Goal: Task Accomplishment & Management: Complete application form

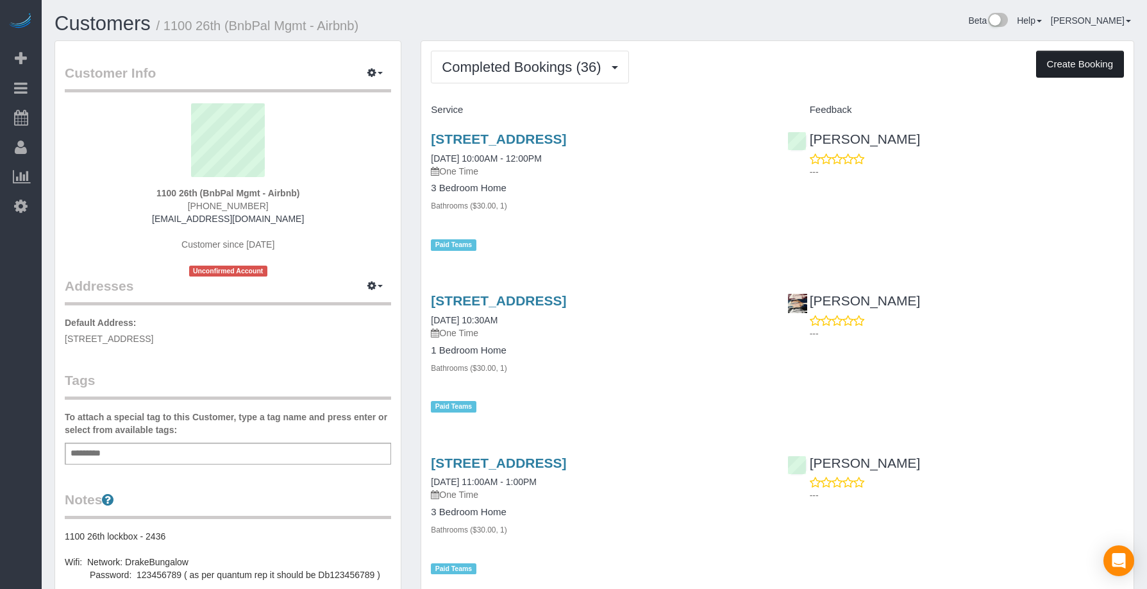
click at [1077, 61] on button "Create Booking" at bounding box center [1080, 64] width 88 height 27
select select "IA"
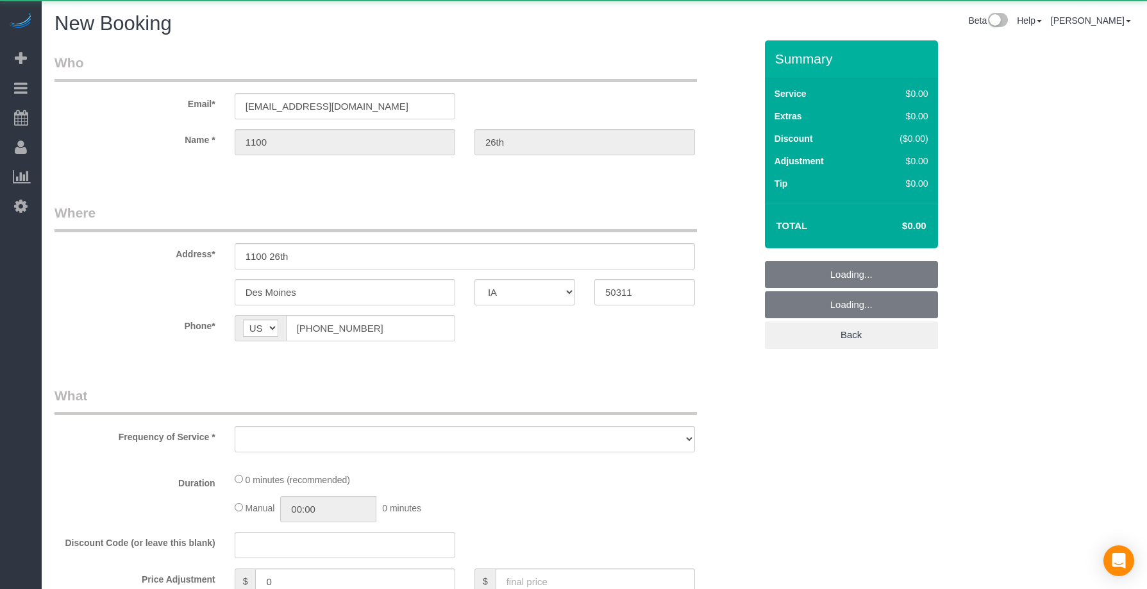
select select "object:4231"
select select "string:fspay-cb999f4b-849f-4471-b292-d26374d425e8"
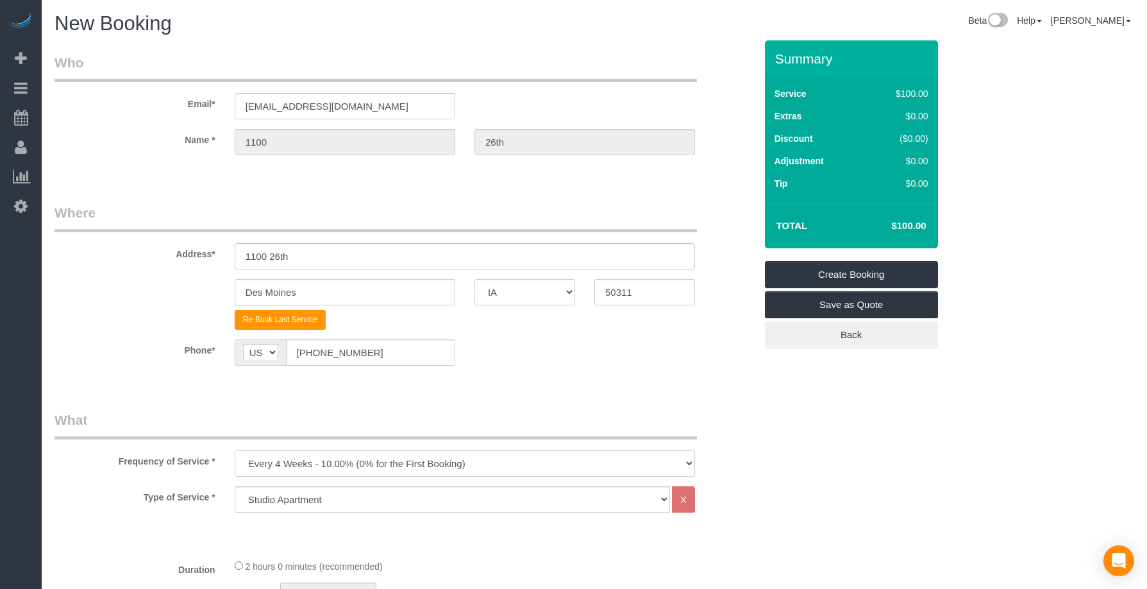
click at [327, 462] on select "Every 6 Weeks (0% for the First Booking) One Time Every 8 Weeks (0% for the Fir…" at bounding box center [465, 463] width 460 height 26
select select "object:4317"
click at [235, 450] on select "Every 6 Weeks (0% for the First Booking) One Time Every 8 Weeks (0% for the Fir…" at bounding box center [465, 463] width 460 height 26
click at [417, 412] on legend "What" at bounding box center [376, 424] width 643 height 29
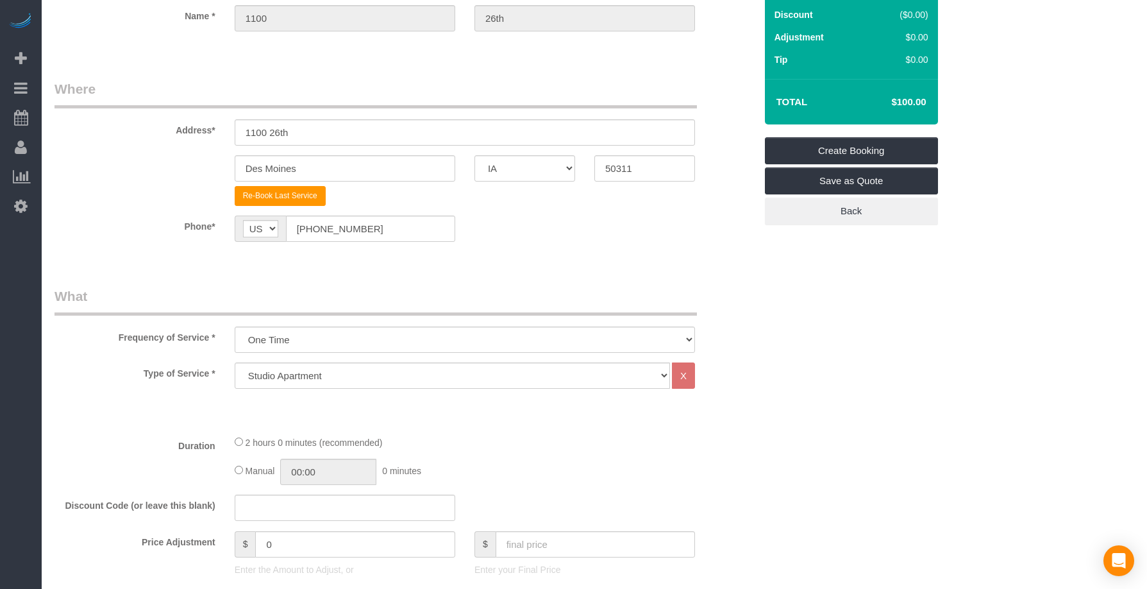
scroll to position [321, 0]
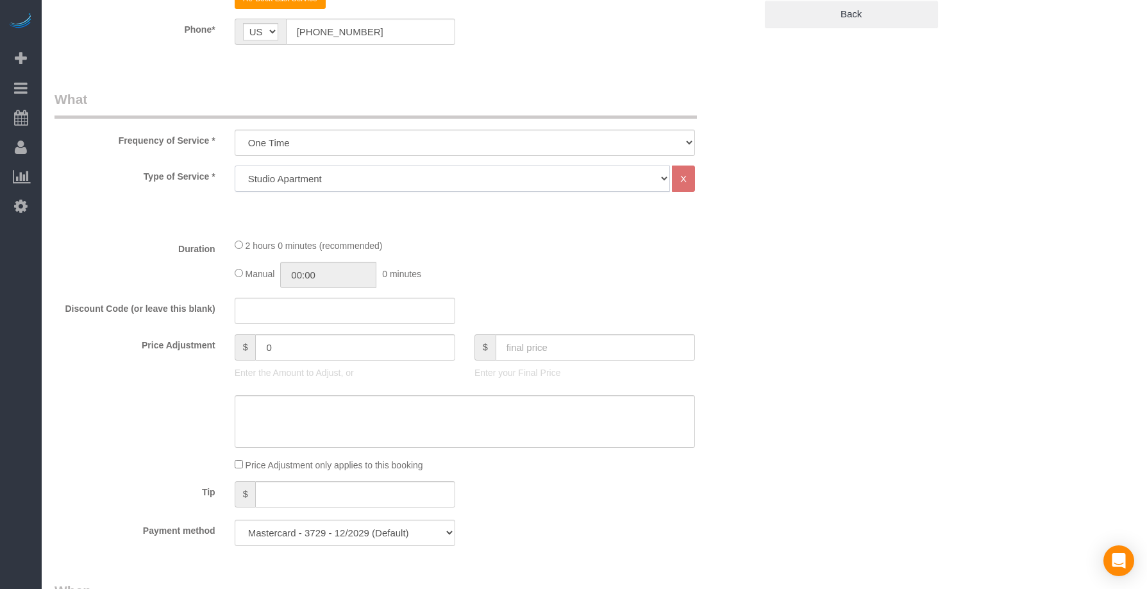
drag, startPoint x: 290, startPoint y: 180, endPoint x: 289, endPoint y: 189, distance: 9.7
click at [290, 180] on select "Studio Apartment 1 Bedroom Home 2 Bedroom Home 3 Bedroom Home 4 Bedroom Home 5 …" at bounding box center [452, 178] width 435 height 26
select select "19"
click at [235, 165] on select "Studio Apartment 1 Bedroom Home 2 Bedroom Home 3 Bedroom Home 4 Bedroom Home 5 …" at bounding box center [452, 178] width 435 height 26
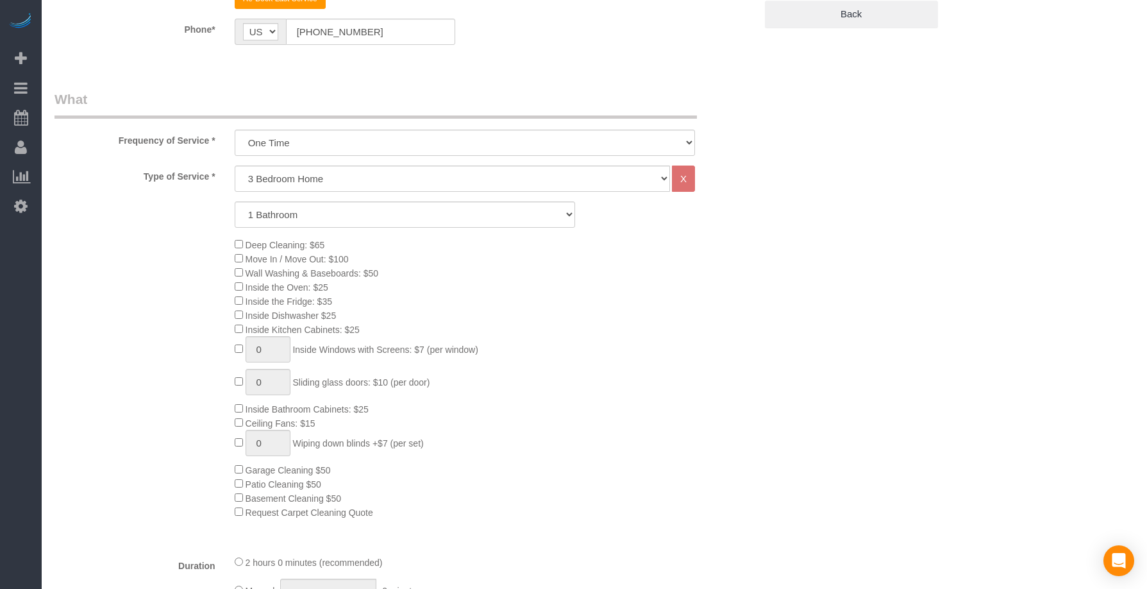
click at [506, 304] on div "Deep Cleaning: $65 Move In / Move Out: $100 Wall Washing & Baseboards: $50 Insi…" at bounding box center [495, 378] width 540 height 282
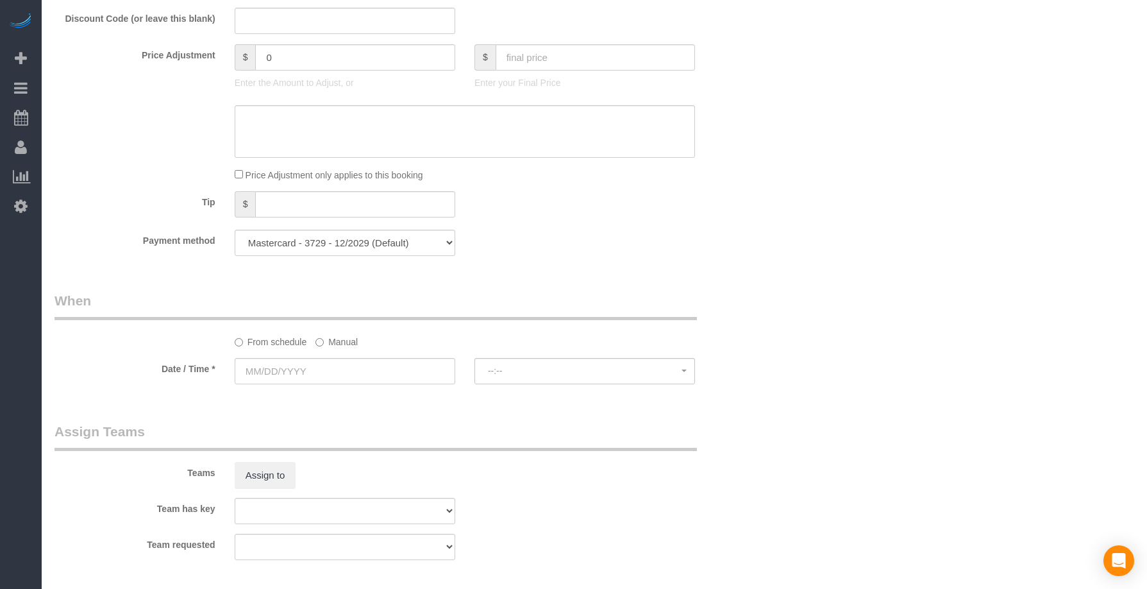
scroll to position [1069, 0]
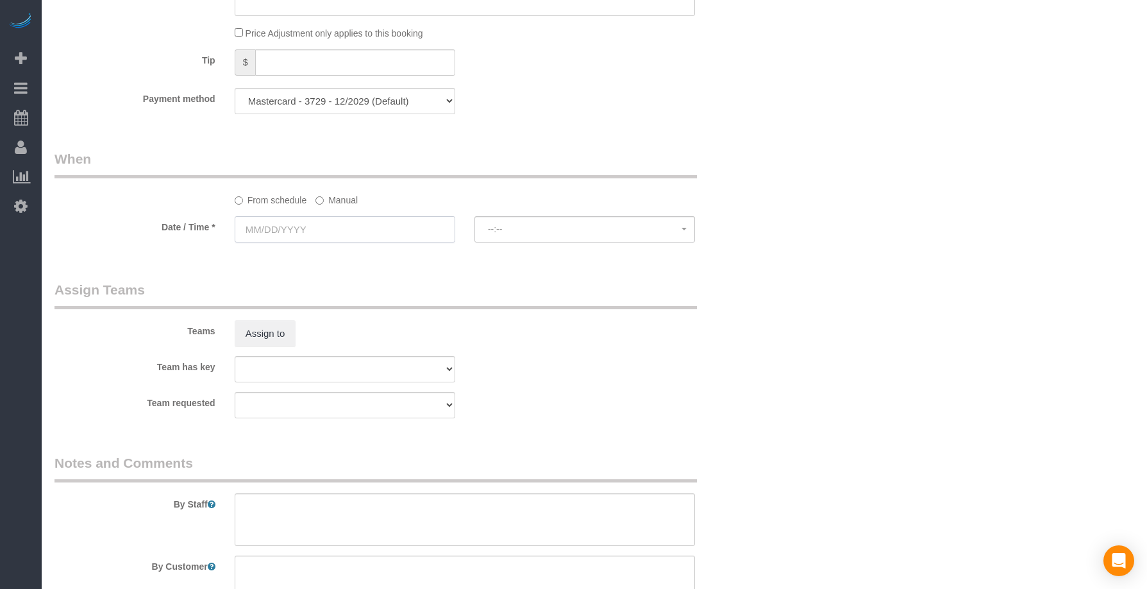
click at [391, 216] on input "text" at bounding box center [345, 229] width 221 height 26
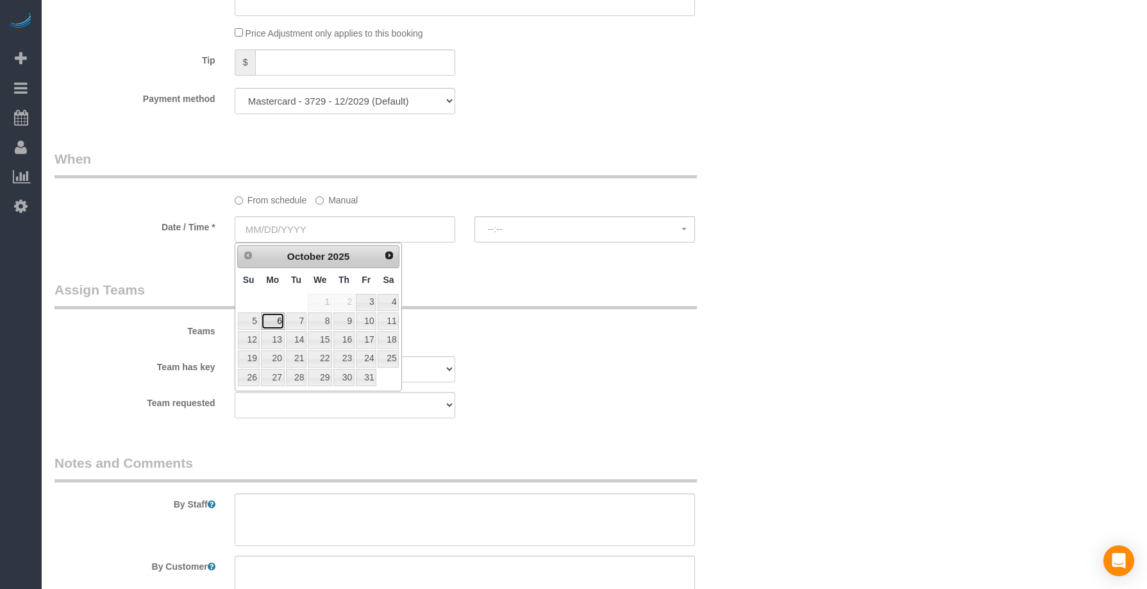
drag, startPoint x: 280, startPoint y: 319, endPoint x: 321, endPoint y: 325, distance: 41.4
click at [280, 319] on link "6" at bounding box center [273, 320] width 24 height 17
type input "[DATE]"
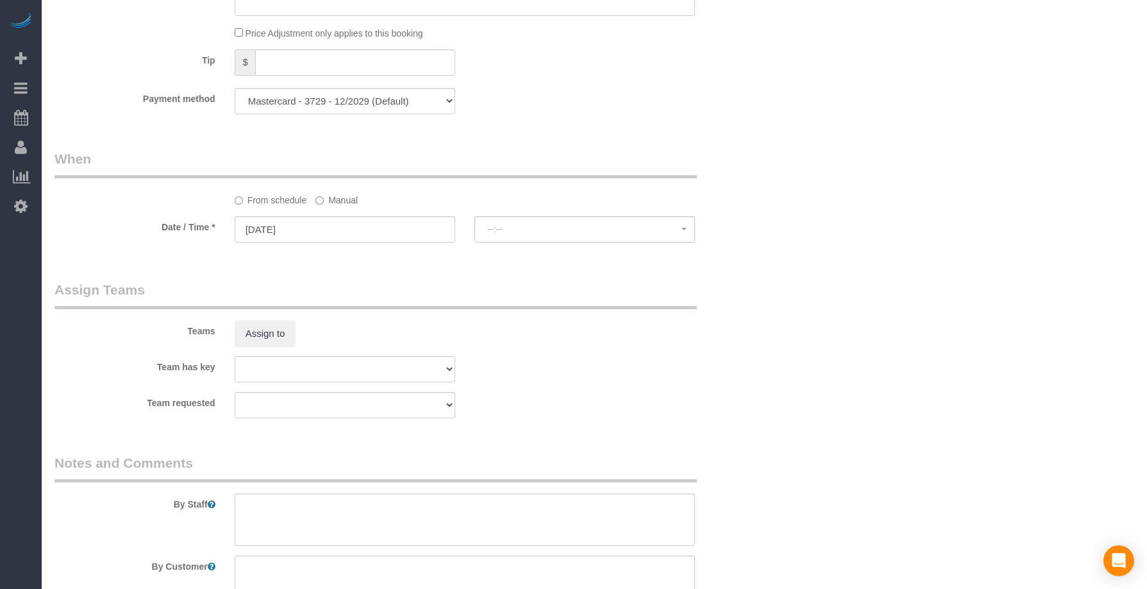
click at [551, 316] on div "Teams Assign to" at bounding box center [405, 313] width 720 height 67
select select "spot26"
click at [347, 224] on input "[DATE]" at bounding box center [345, 229] width 221 height 26
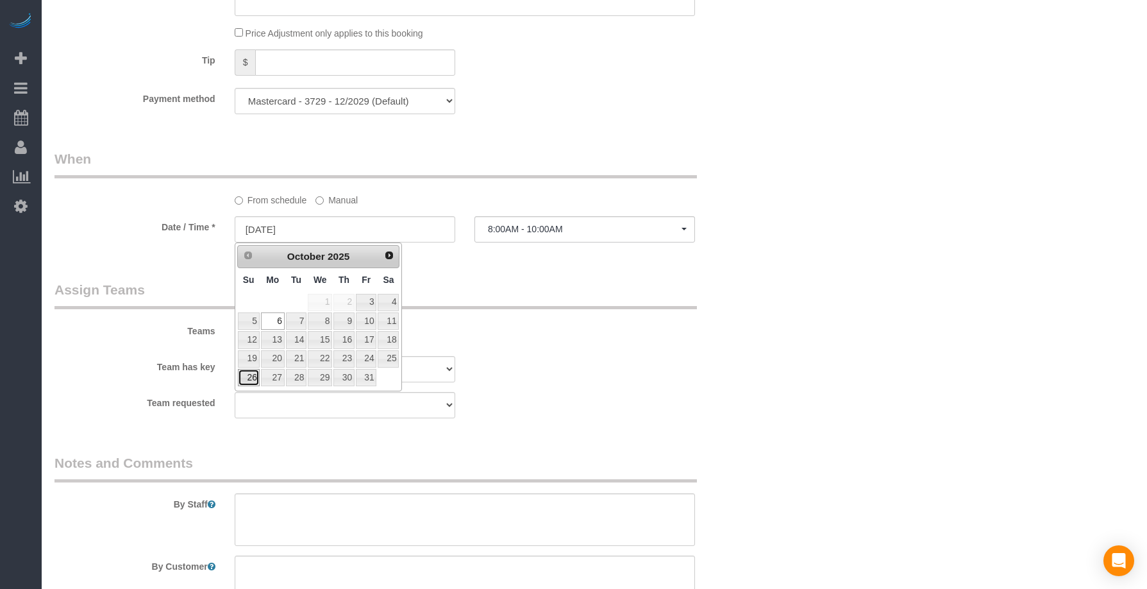
click at [254, 379] on link "26" at bounding box center [249, 377] width 22 height 17
type input "[DATE]"
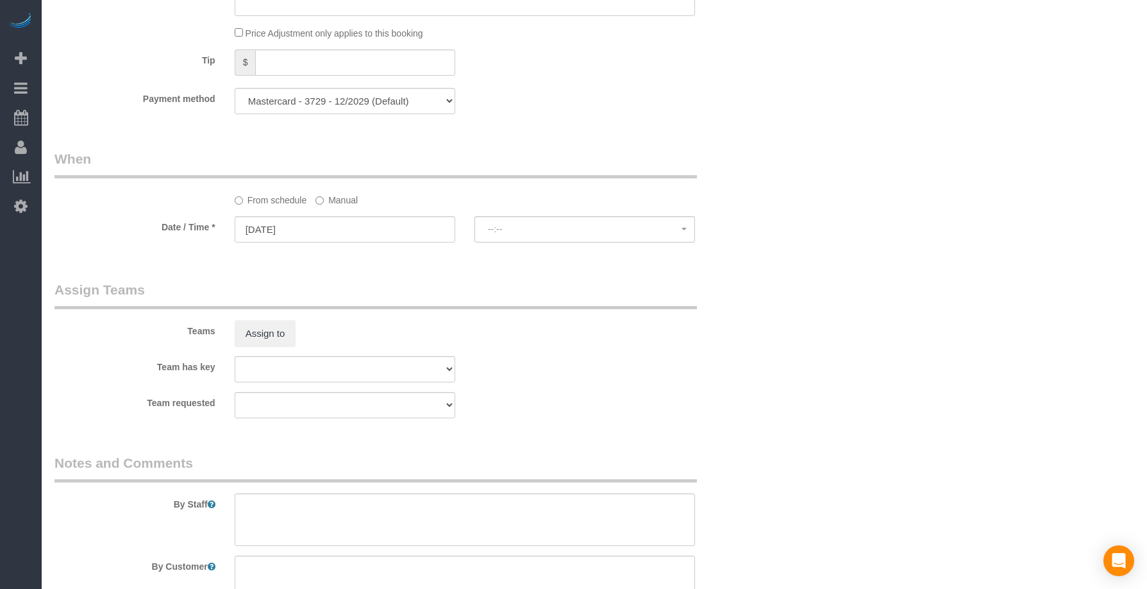
click at [494, 330] on div "Teams Assign to" at bounding box center [405, 313] width 720 height 67
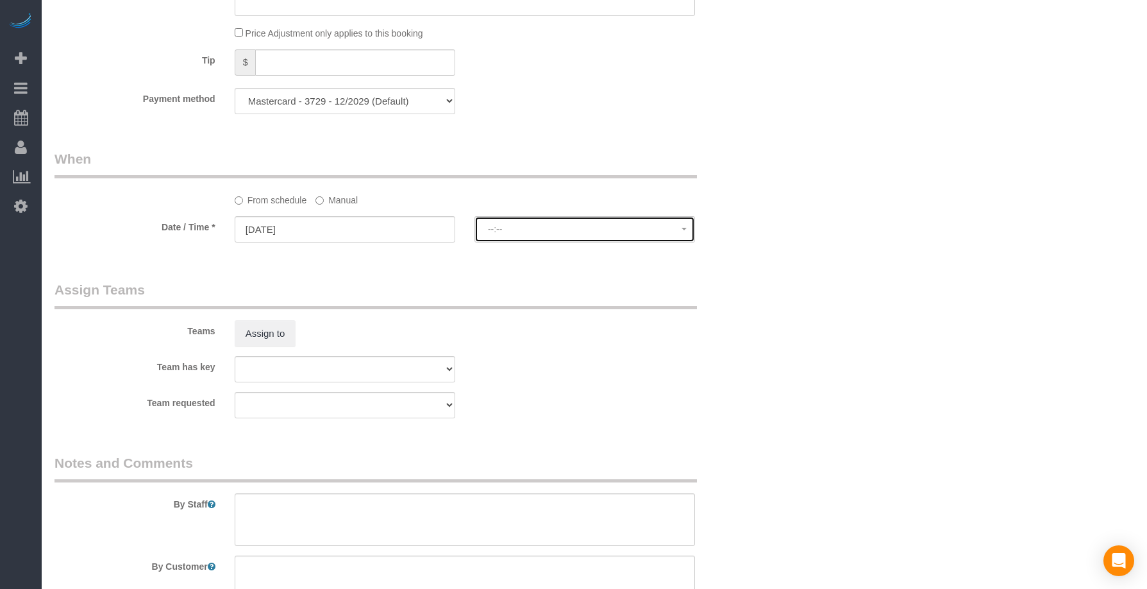
click at [519, 230] on span "--:--" at bounding box center [585, 229] width 194 height 10
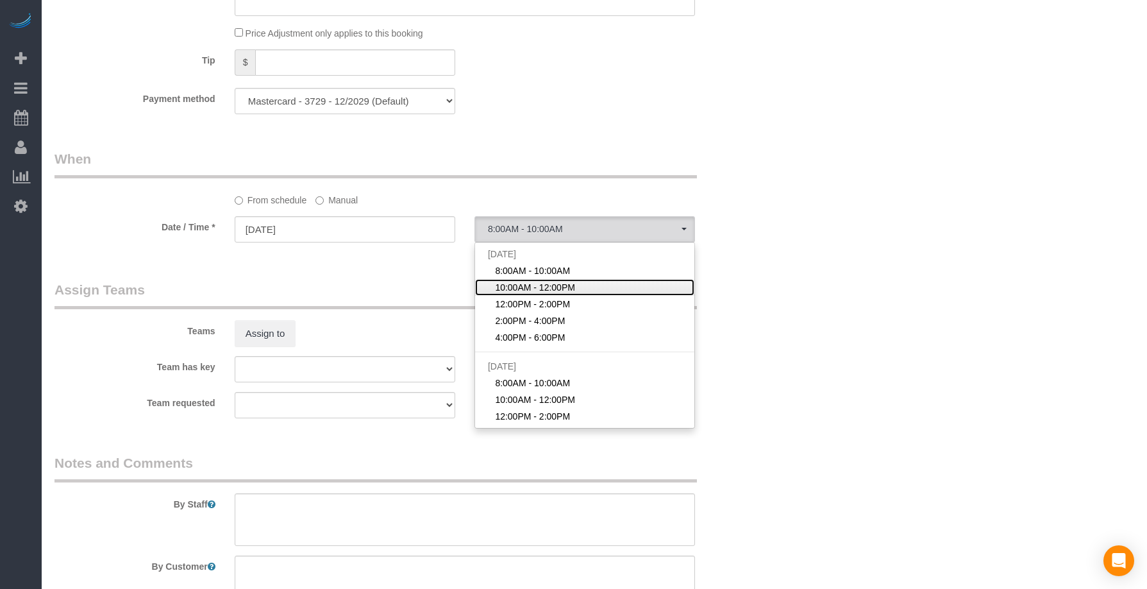
click at [511, 281] on span "10:00AM - 12:00PM" at bounding box center [535, 287] width 80 height 13
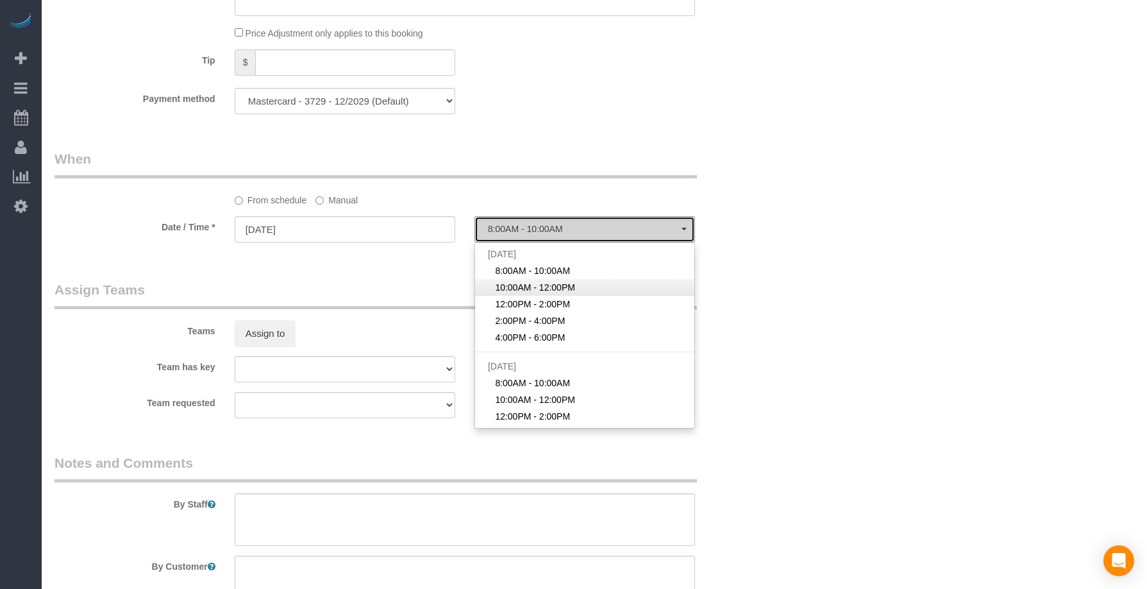
select select "spot52"
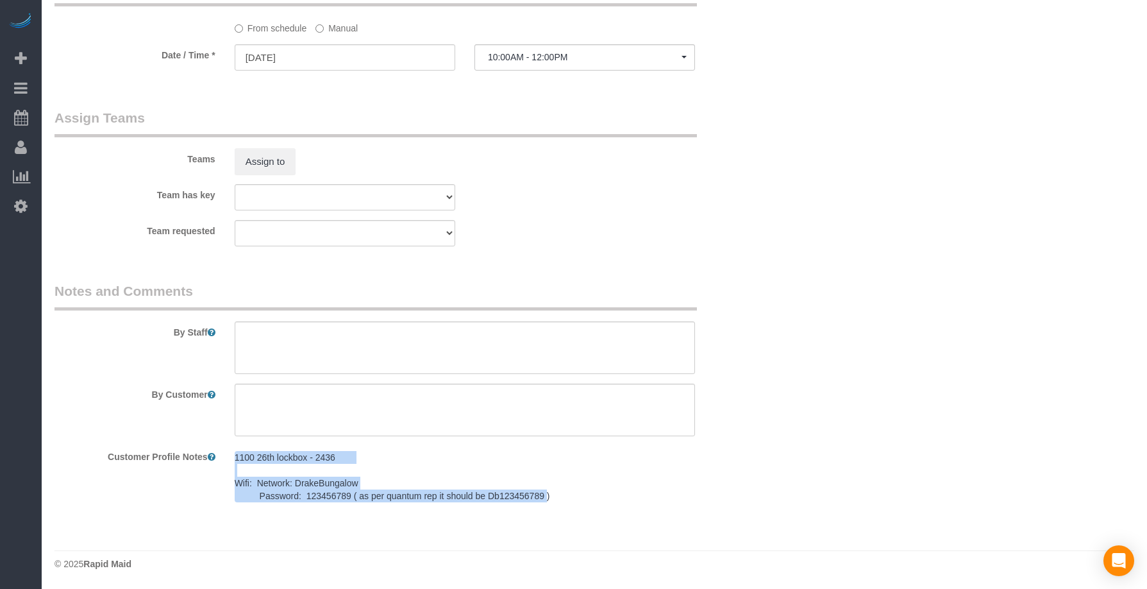
drag, startPoint x: 533, startPoint y: 496, endPoint x: 226, endPoint y: 450, distance: 310.0
click at [226, 450] on div "1100 26th lockbox - 2436 Wifi: Network: DrakeBungalow Password: 123456789 ( as …" at bounding box center [465, 477] width 480 height 63
copy pre "1100 26th lockbox - 2436 Wifi: Network: DrakeBungalow Password: 123456789 ( as …"
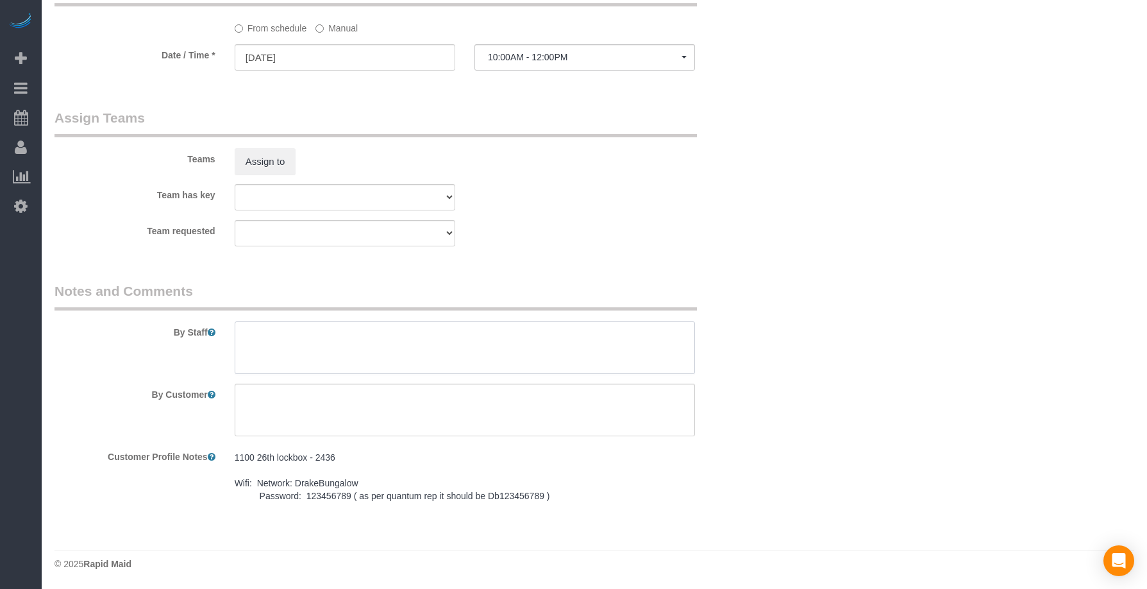
click at [347, 348] on textarea at bounding box center [465, 347] width 460 height 53
paste textarea "1100 26th lockbox - 2436 Wifi: Network: DrakeBungalow Password: 123456789 ( as …"
type textarea "1100 26th lockbox - 2436 Wifi: Network: DrakeBungalow Password: 123456789 ( as …"
click at [323, 414] on textarea at bounding box center [465, 409] width 460 height 53
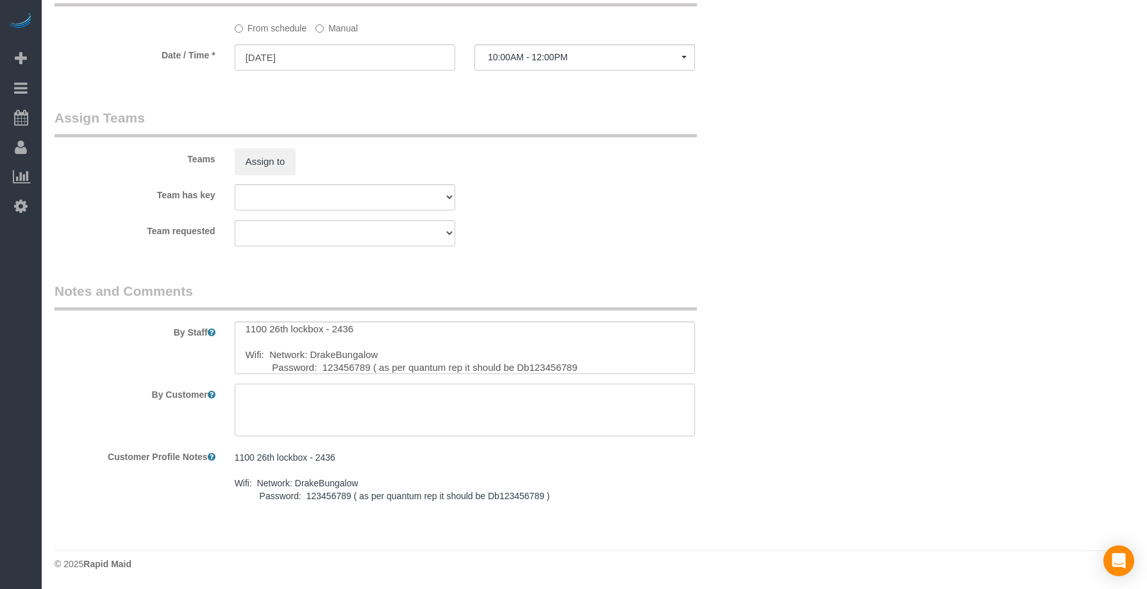
paste textarea "SAME DAY TURNOVER"
type textarea "SAME DAY TURNOVER"
click at [521, 235] on div "Team requested Alexsa [GEOGRAPHIC_DATA] Audrianna [PERSON_NAME][GEOGRAPHIC_DATA…" at bounding box center [405, 233] width 720 height 26
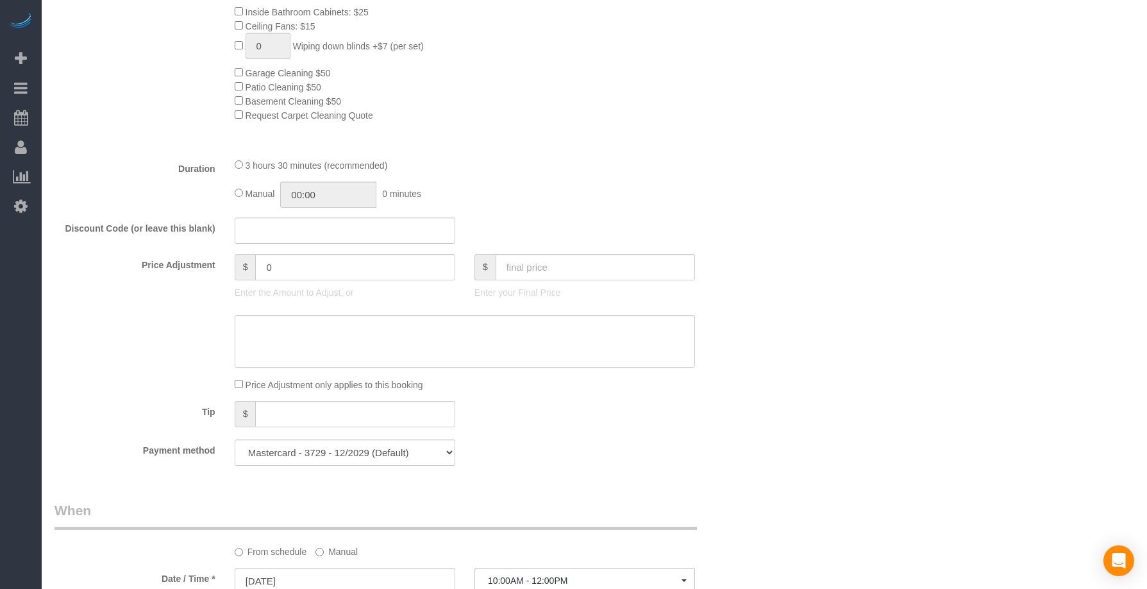
scroll to position [600, 0]
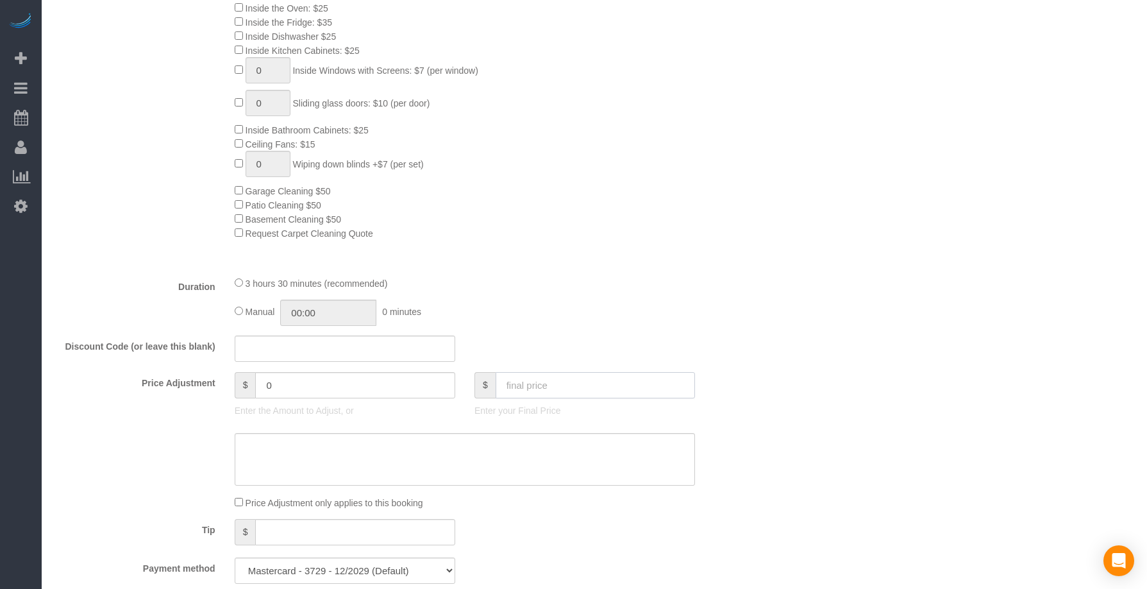
click at [524, 387] on input "text" at bounding box center [595, 385] width 199 height 26
type input "110"
click at [578, 305] on div "Manual 00:00 0 minutes" at bounding box center [465, 312] width 460 height 26
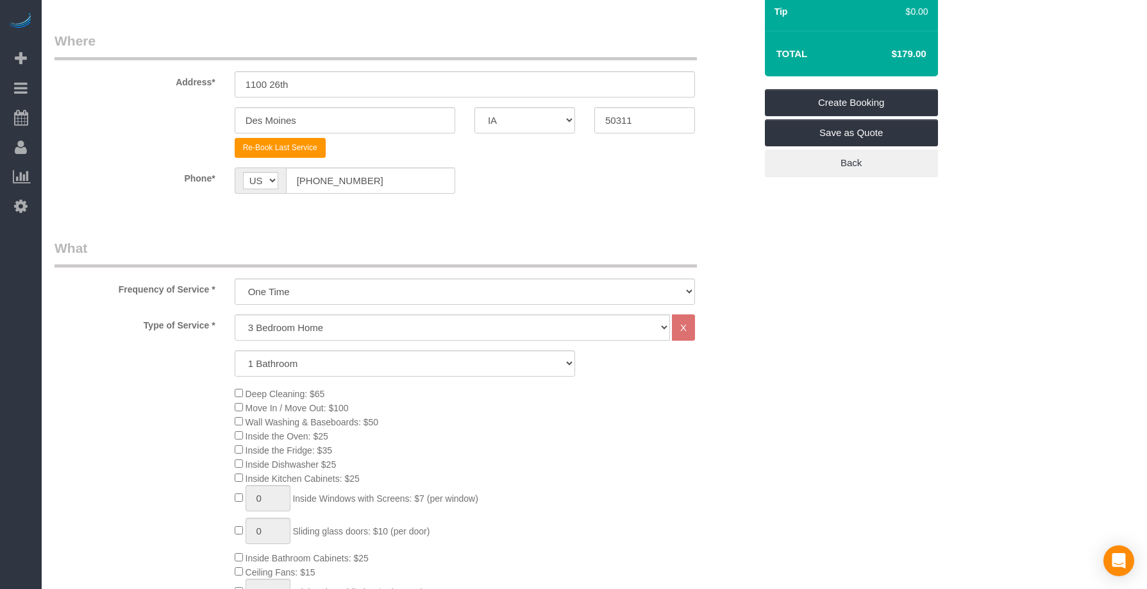
type input "-69"
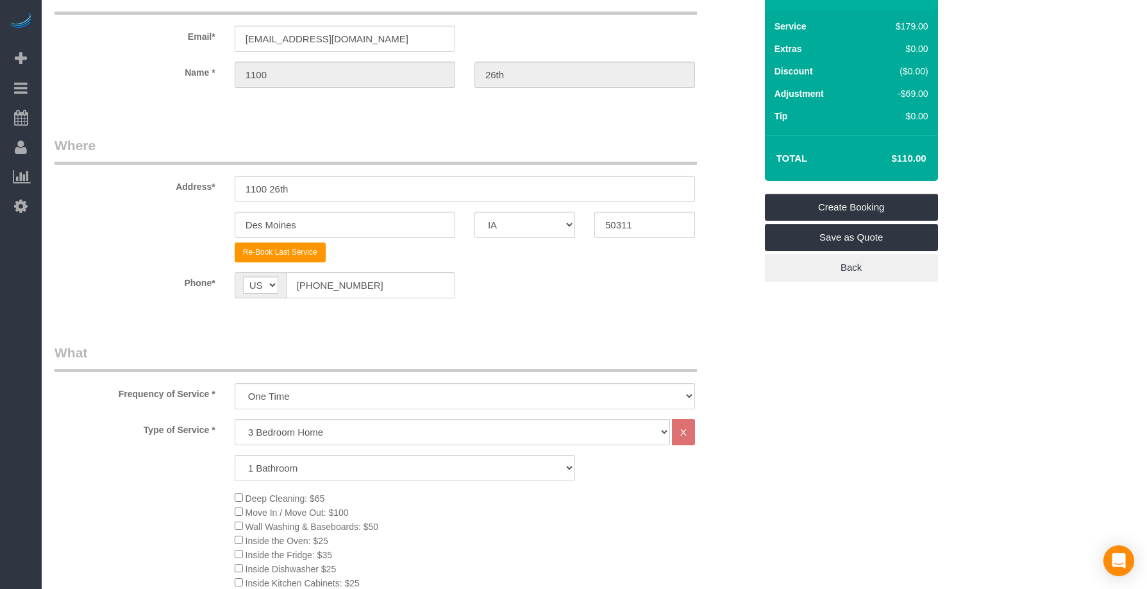
scroll to position [0, 0]
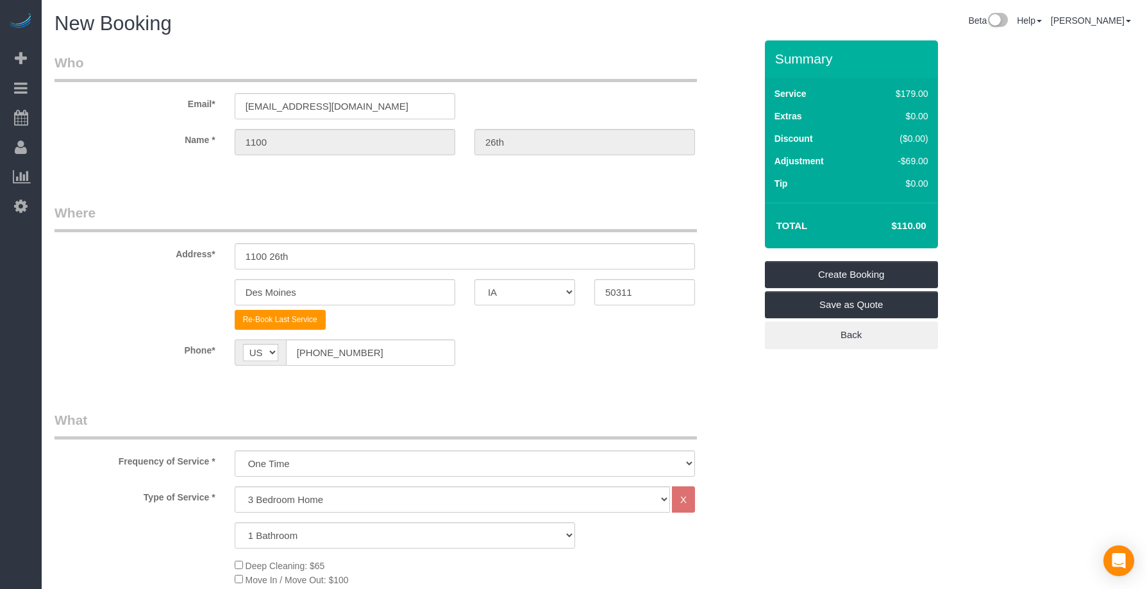
click at [854, 282] on link "Create Booking" at bounding box center [851, 274] width 173 height 27
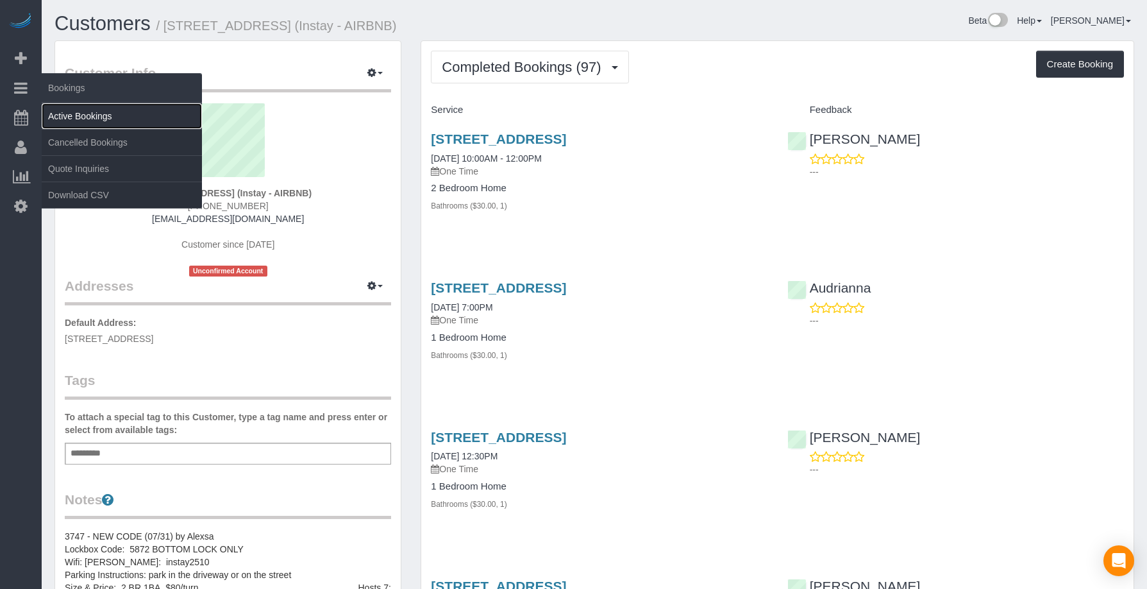
click at [50, 110] on link "Active Bookings" at bounding box center [122, 116] width 160 height 26
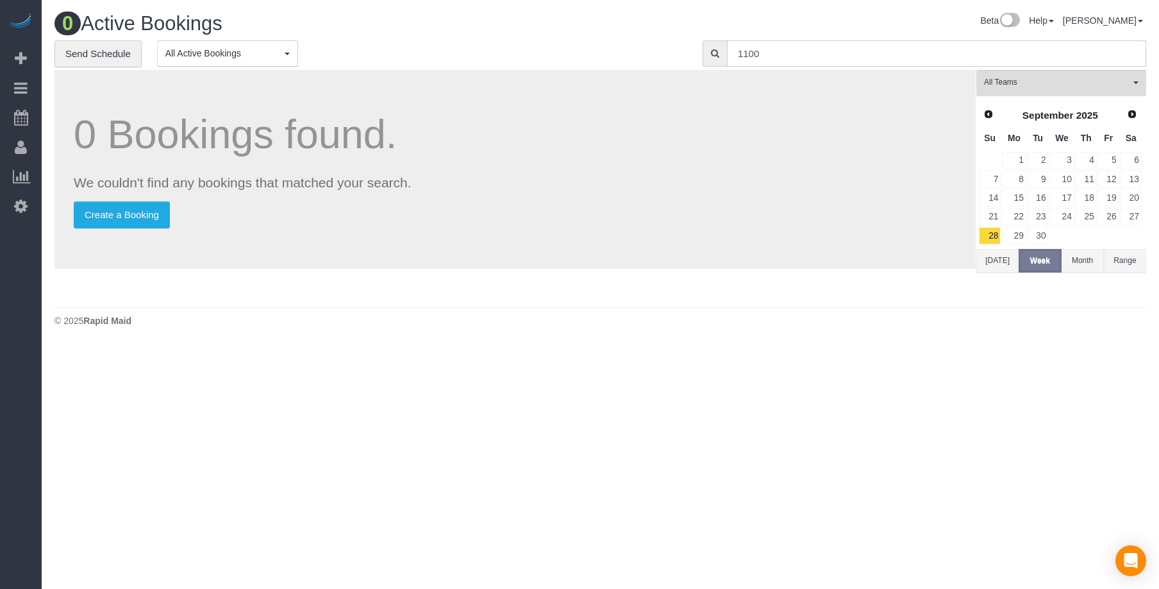
click at [758, 55] on input "1100" at bounding box center [936, 53] width 419 height 26
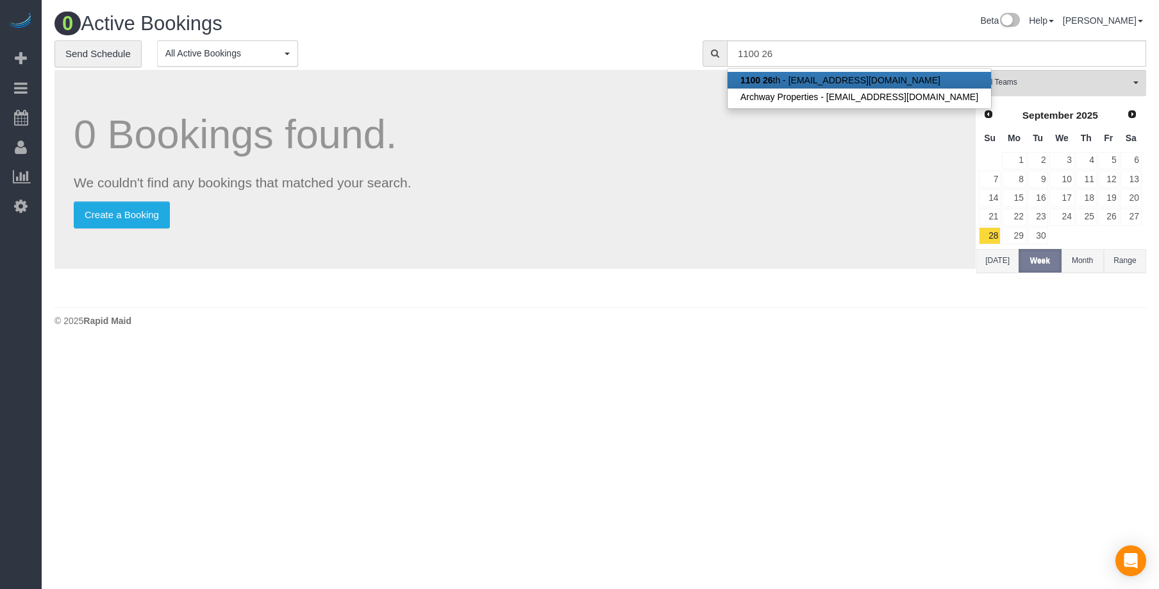
click at [766, 74] on link "1100 26 th - bnbpal10@fake.com" at bounding box center [860, 80] width 264 height 17
type input "[EMAIL_ADDRESS][DOMAIN_NAME]"
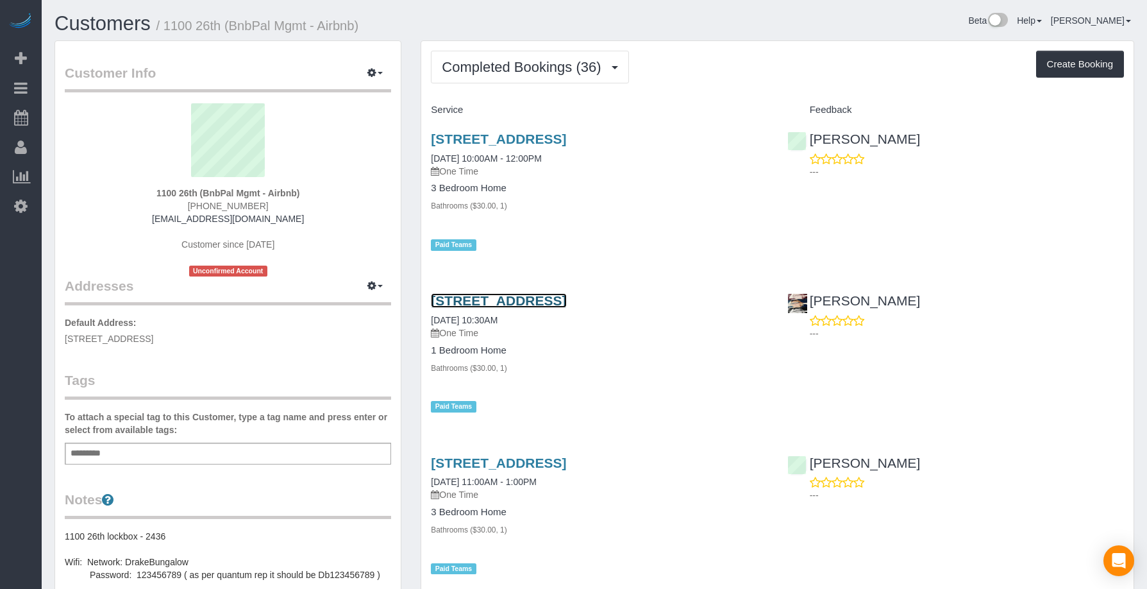
click at [550, 298] on link "[STREET_ADDRESS]" at bounding box center [498, 300] width 135 height 15
